Goal: Information Seeking & Learning: Learn about a topic

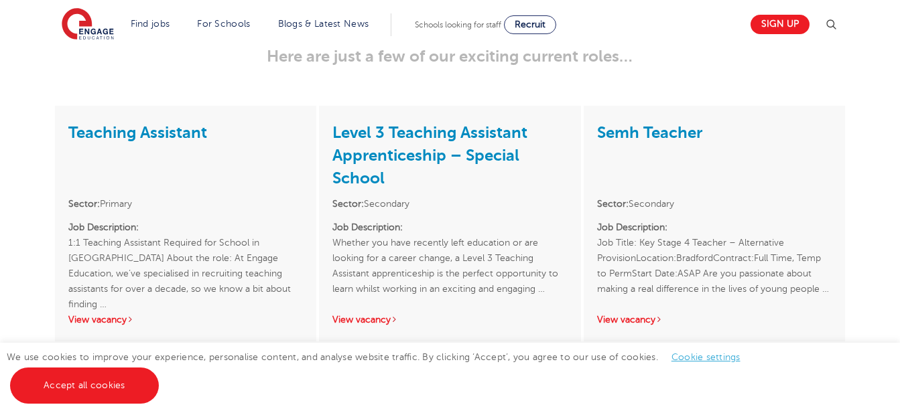
scroll to position [1963, 0]
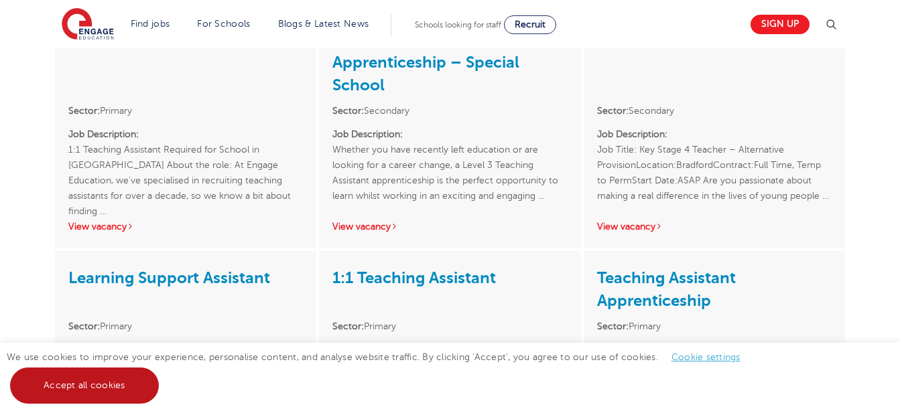
click at [96, 391] on link "Accept all cookies" at bounding box center [84, 386] width 149 height 36
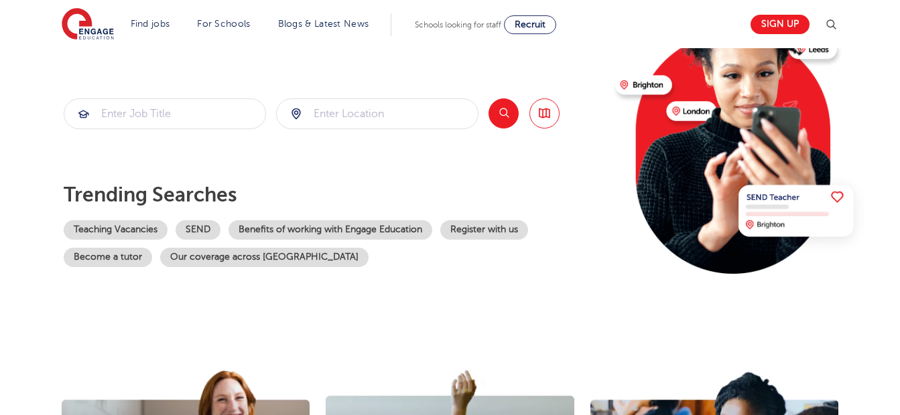
scroll to position [0, 0]
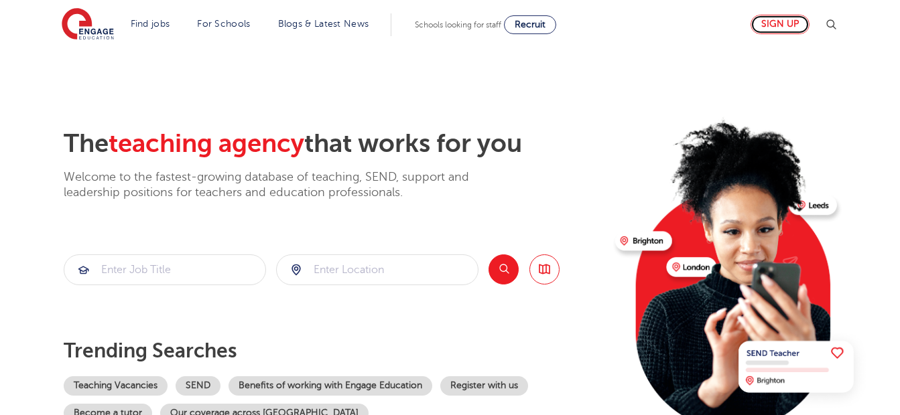
click at [777, 17] on link "Sign up" at bounding box center [779, 24] width 59 height 19
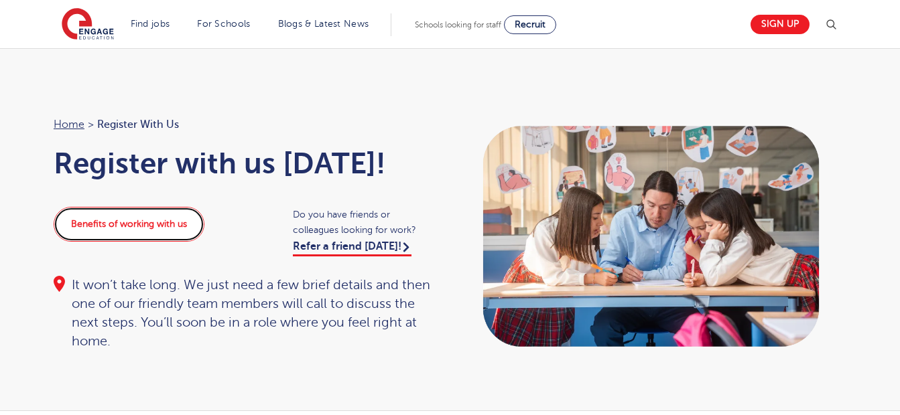
click at [150, 230] on link "Benefits of working with us" at bounding box center [129, 224] width 151 height 35
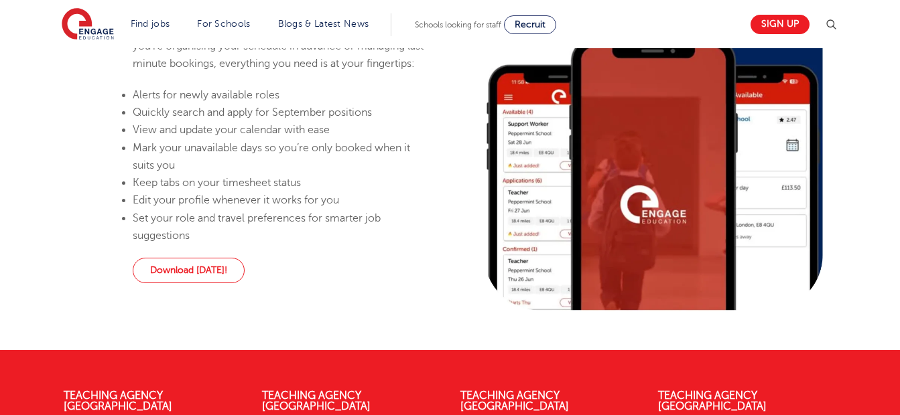
scroll to position [932, 0]
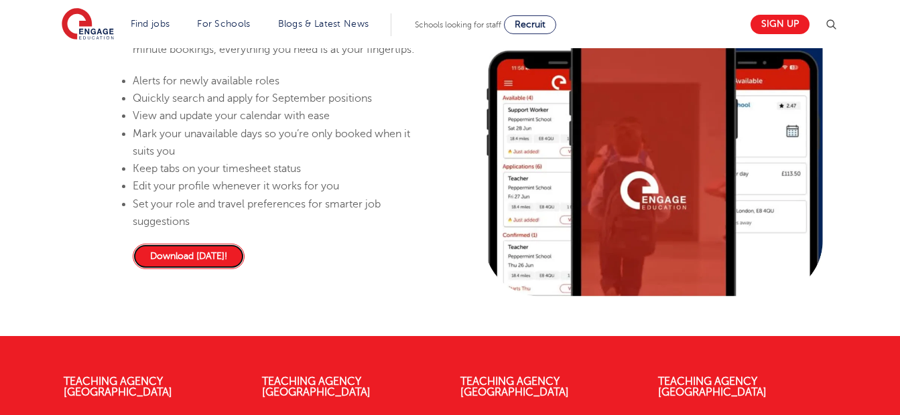
click at [196, 269] on link "Download today!" at bounding box center [189, 256] width 112 height 25
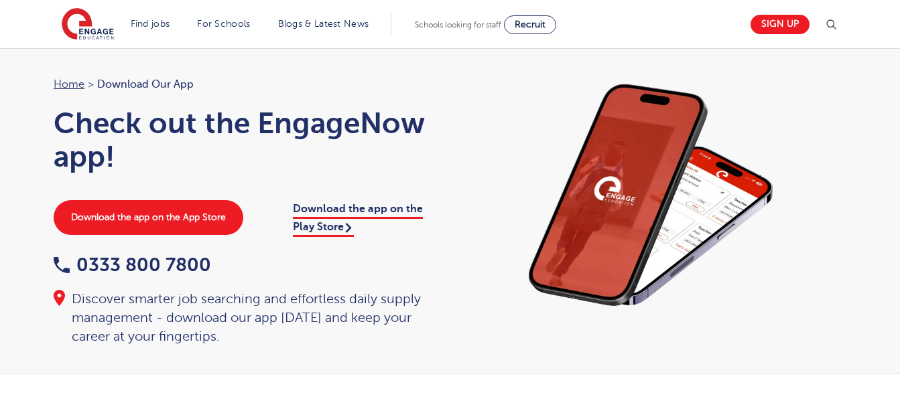
click at [677, 171] on img at bounding box center [651, 196] width 375 height 241
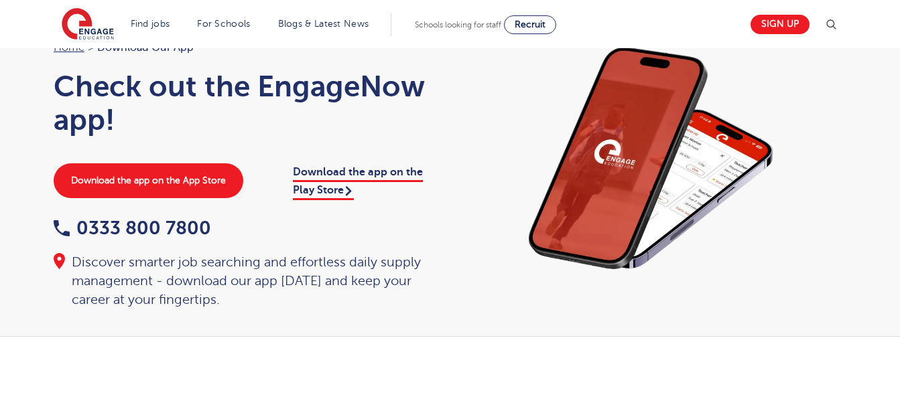
scroll to position [31, 0]
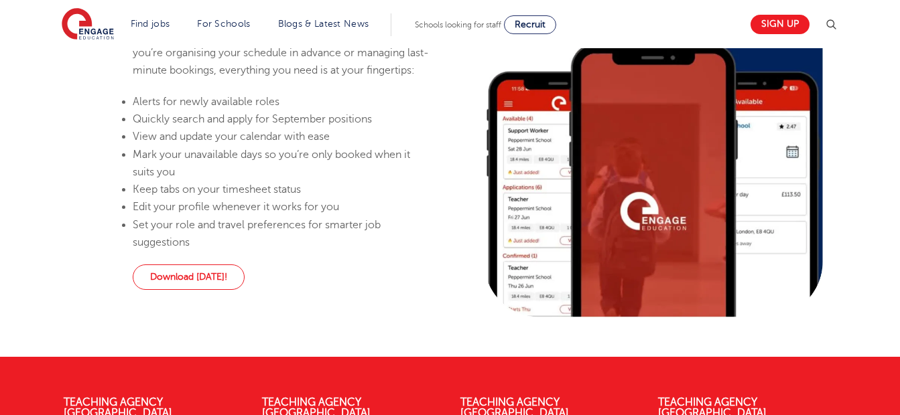
scroll to position [1321, 0]
